Goal: Find contact information: Find contact information

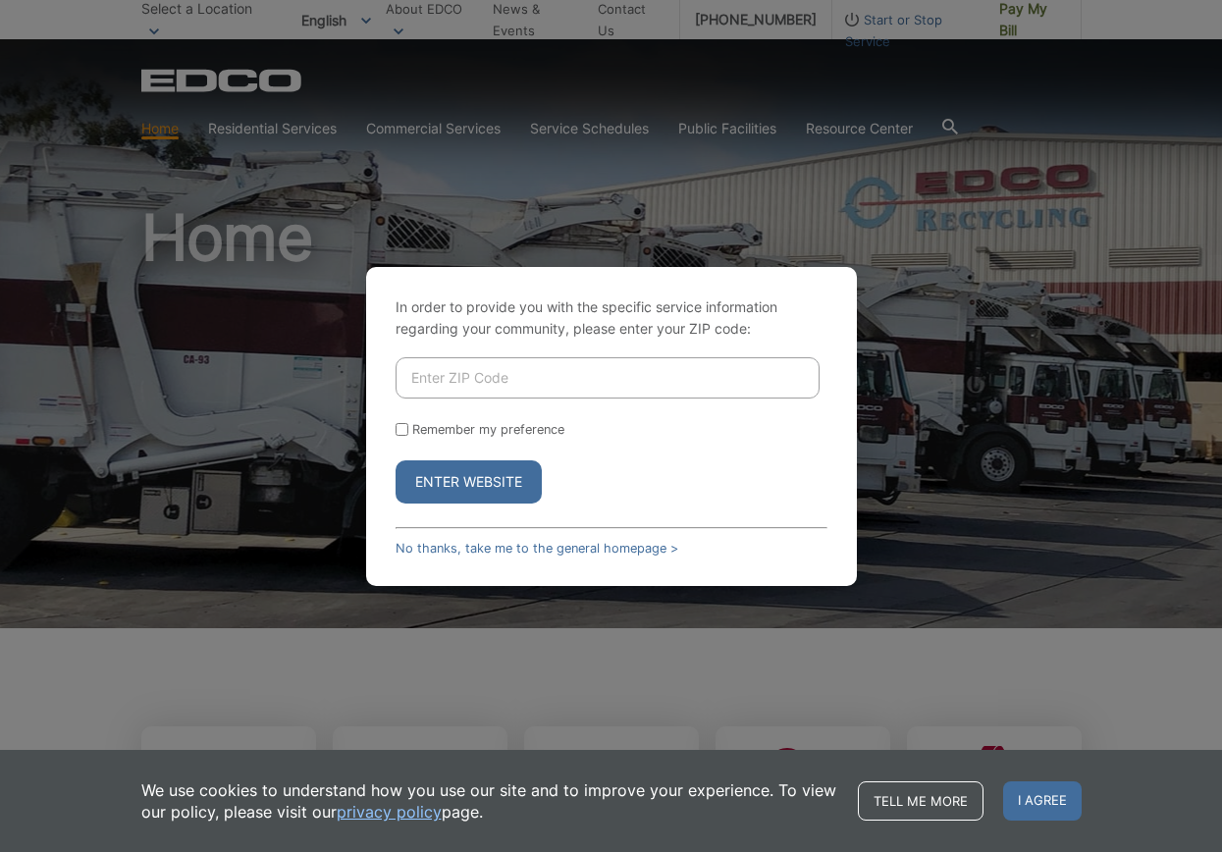
click at [483, 378] on input "Enter ZIP Code" at bounding box center [607, 377] width 424 height 41
type input "92064"
click at [395, 460] on button "Enter Website" at bounding box center [468, 481] width 146 height 43
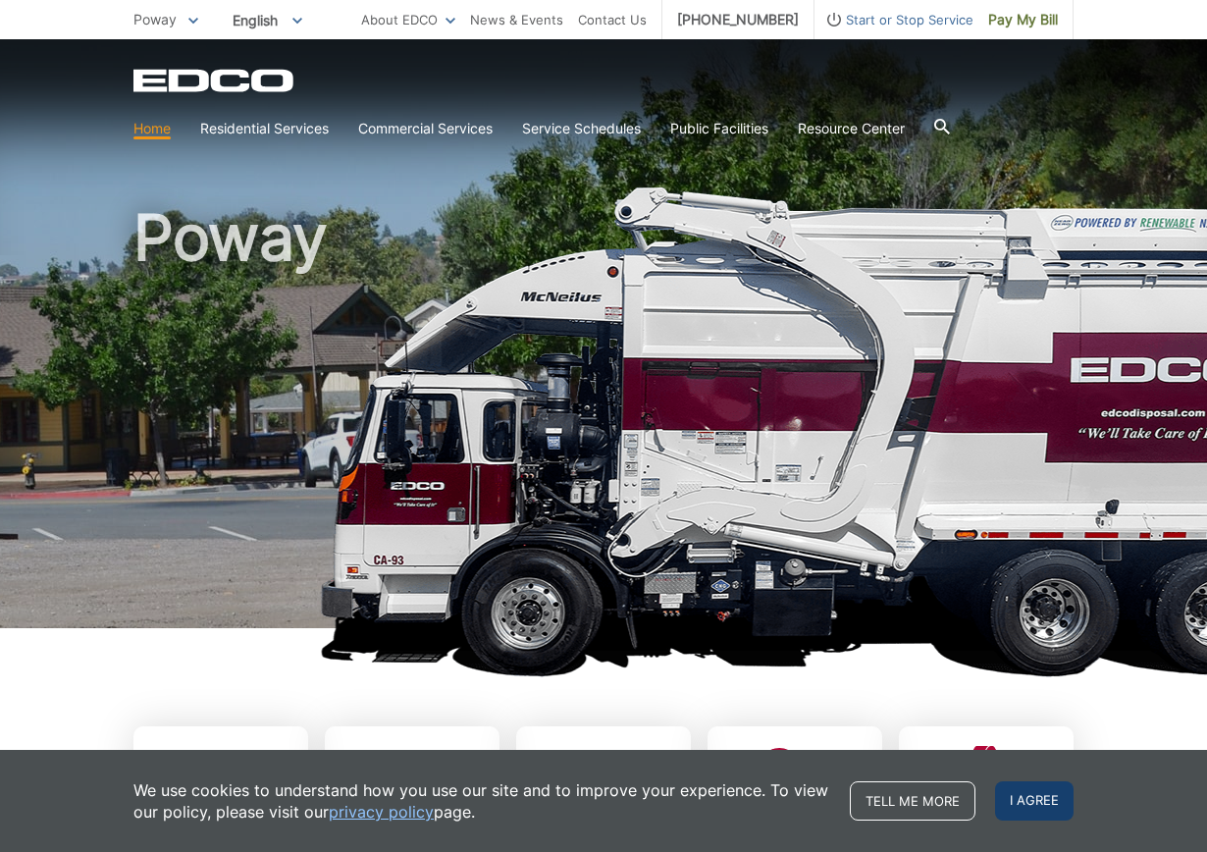
click at [1054, 801] on span "I agree" at bounding box center [1034, 800] width 78 height 39
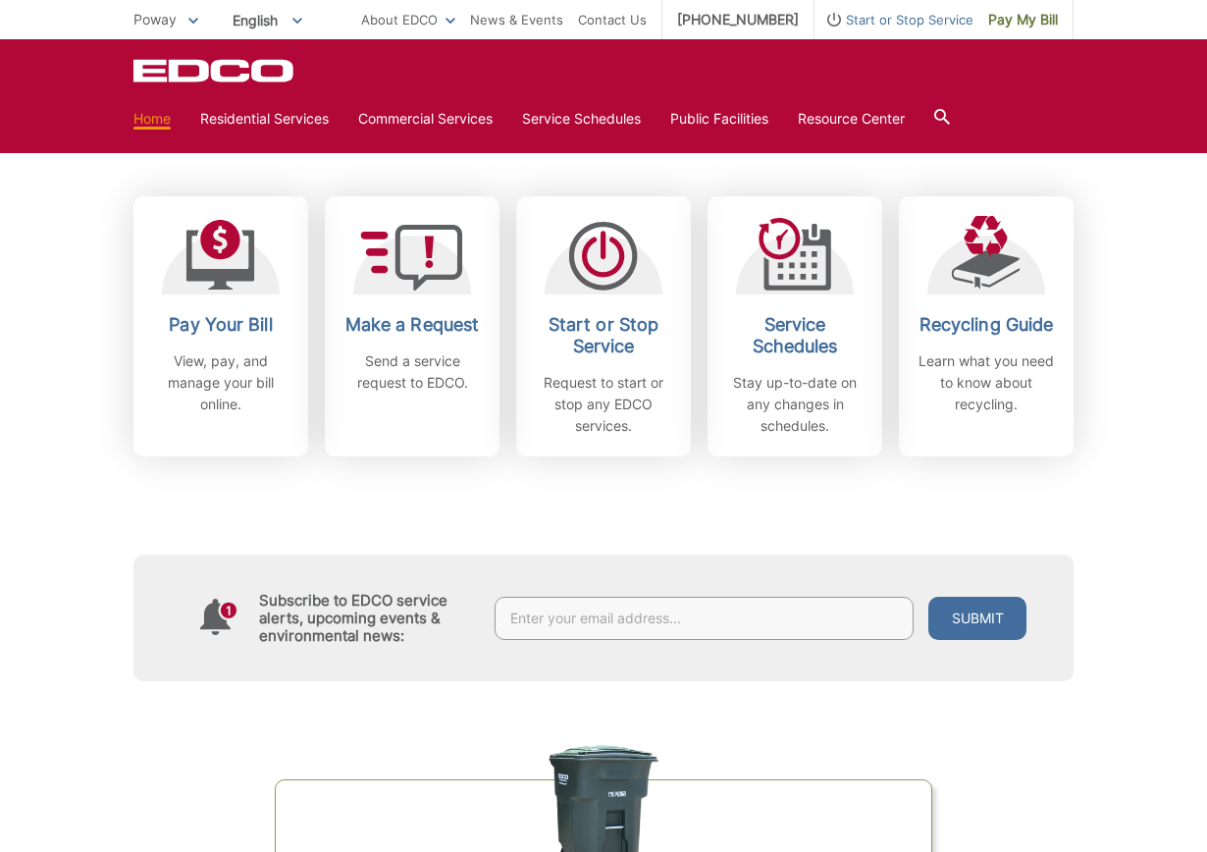
scroll to position [98, 0]
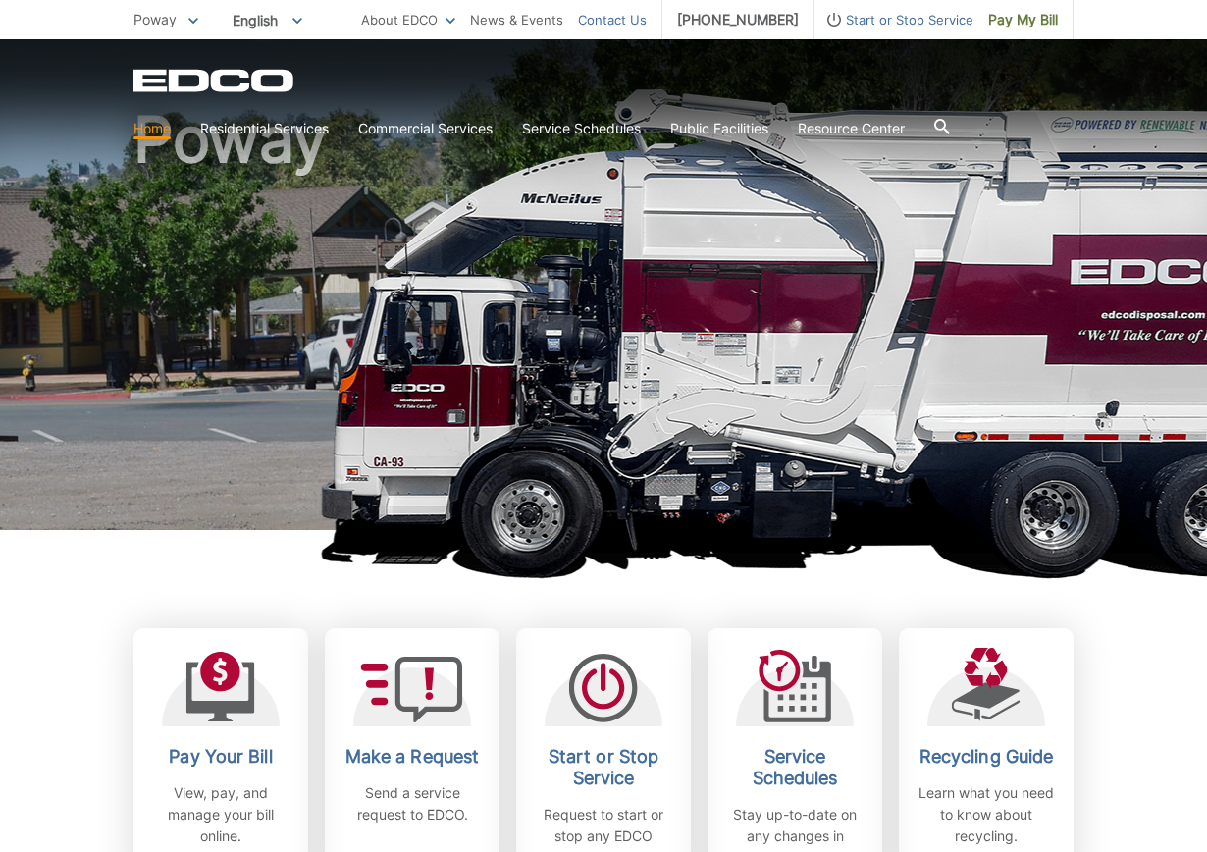
click at [647, 18] on link "Contact Us" at bounding box center [612, 20] width 69 height 22
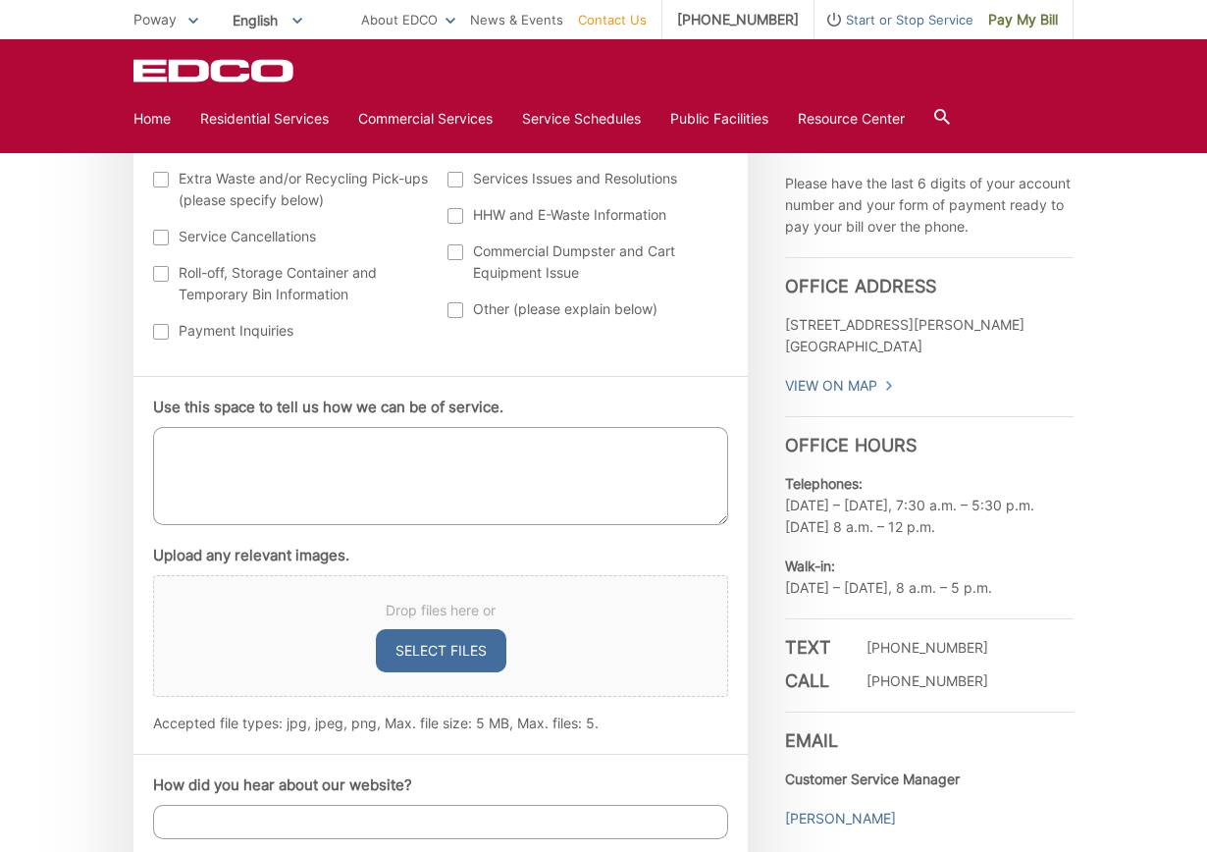
scroll to position [1079, 0]
